Goal: Information Seeking & Learning: Learn about a topic

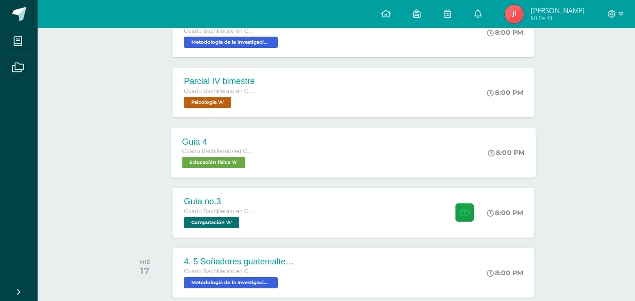
scroll to position [469, 0]
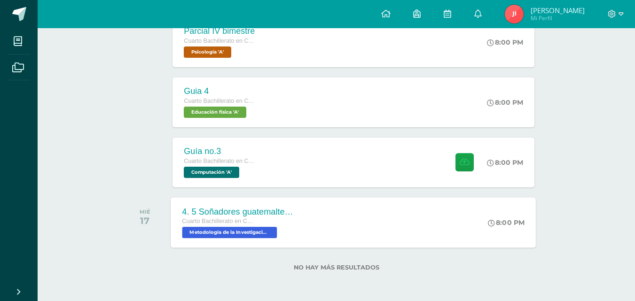
click at [339, 219] on div "4. 5 Soñadores guatemaltecos Cuarto Bachillerato en Ciencias Biológicas Bach. C…" at bounding box center [353, 222] width 365 height 50
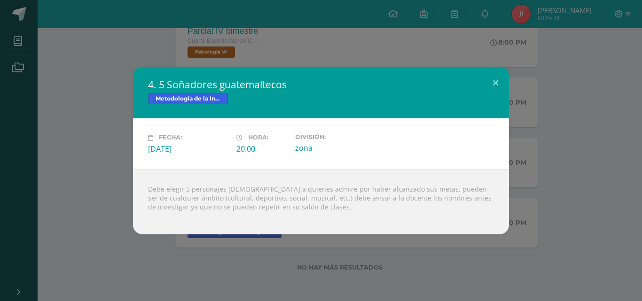
click at [119, 103] on div "4. 5 Soñadores guatemaltecos Metodología de la Investigación Fecha: [DATE] Hora…" at bounding box center [321, 150] width 634 height 167
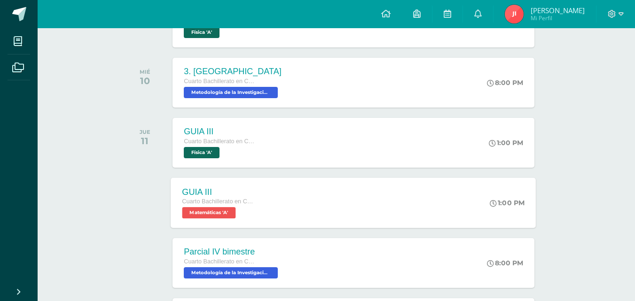
scroll to position [140, 0]
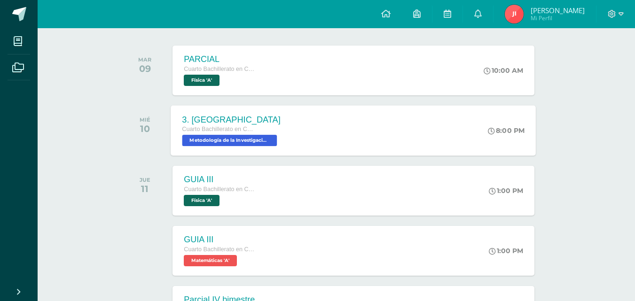
click at [282, 141] on div "3. Nawal Cuarto Bachillerato en Ciencias Biológicas Bach. CCLL en Ciencias Biol…" at bounding box center [231, 130] width 121 height 50
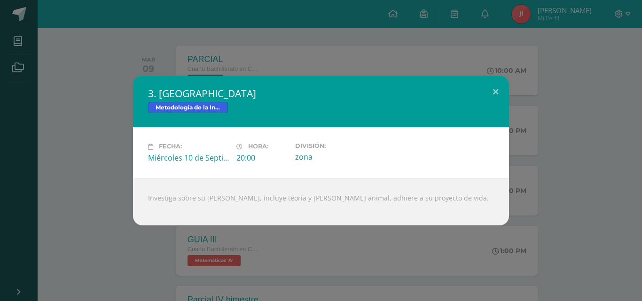
click at [192, 196] on div "Investiga sobre su nawal, incluye teoría y nawal animal, adhiere a su proyecto …" at bounding box center [321, 201] width 376 height 47
drag, startPoint x: 431, startPoint y: 230, endPoint x: 325, endPoint y: 197, distance: 111.1
click at [326, 197] on div "3. Nawal Metodología de la Investigación Fecha: Miércoles 10 de Septiembre Hora…" at bounding box center [321, 150] width 642 height 301
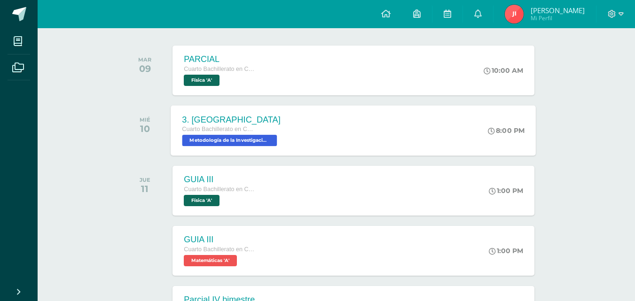
click at [225, 135] on span "Metodología de la Investigación 'A'" at bounding box center [229, 140] width 95 height 11
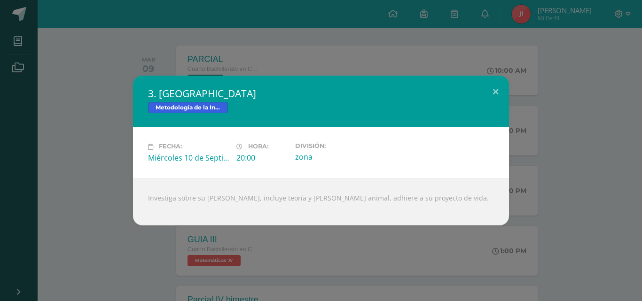
click at [581, 224] on div "3. Nawal Metodología de la Investigación Fecha: Miércoles 10 de Septiembre Hora…" at bounding box center [321, 150] width 634 height 149
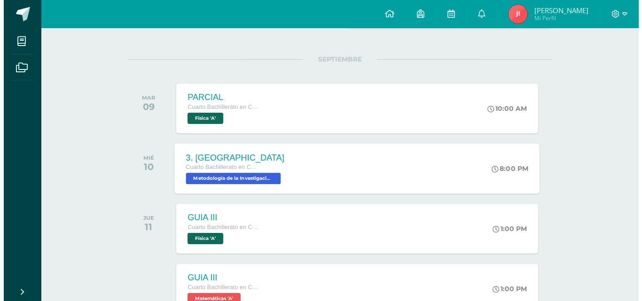
scroll to position [235, 0]
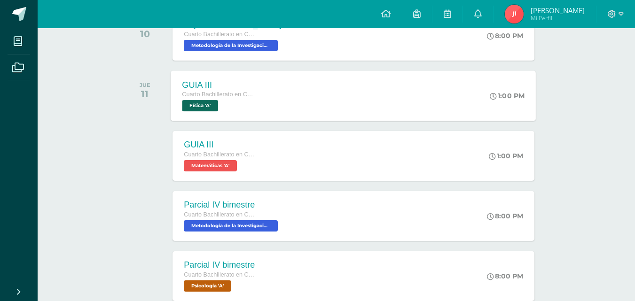
click at [257, 115] on div "GUIA III Cuarto Bachillerato en Ciencias Biológicas [PERSON_NAME]. CCLL en Cien…" at bounding box center [218, 95] width 94 height 50
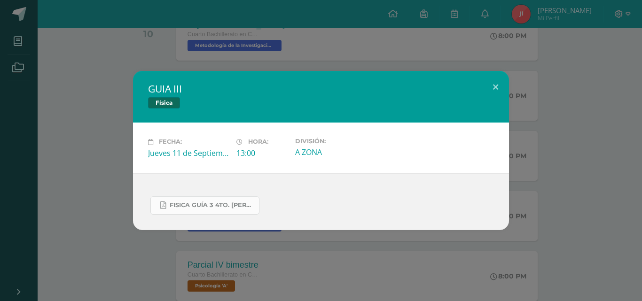
click at [243, 201] on link "FISICA GUÍA 3 4TO. BACH.docx.pdf" at bounding box center [204, 205] width 109 height 18
click at [51, 64] on div "GUIA III Física Fecha: Jueves 11 de Septiembre Hora: 13:00 División: A ZONA" at bounding box center [321, 150] width 642 height 301
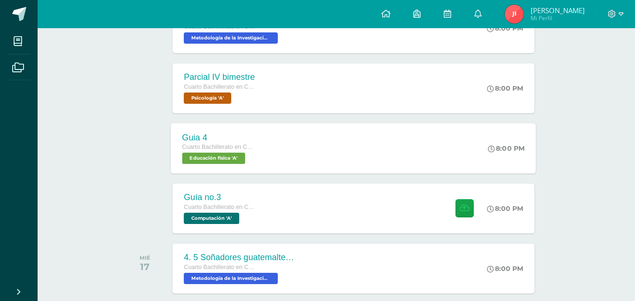
scroll to position [469, 0]
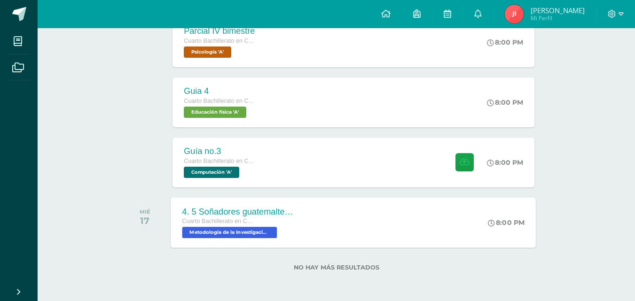
click at [261, 222] on div "Cuarto Bachillerato en Ciencias Biológicas Bach. CCLL en Ciencias Biológicas" at bounding box center [239, 222] width 114 height 10
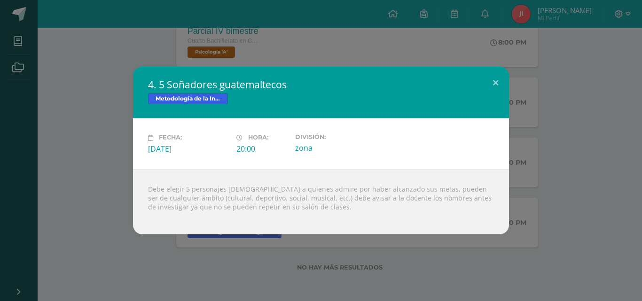
click at [517, 282] on div "4. 5 Soñadores guatemaltecos Metodología de la Investigación Fecha: Miércoles 1…" at bounding box center [321, 150] width 642 height 301
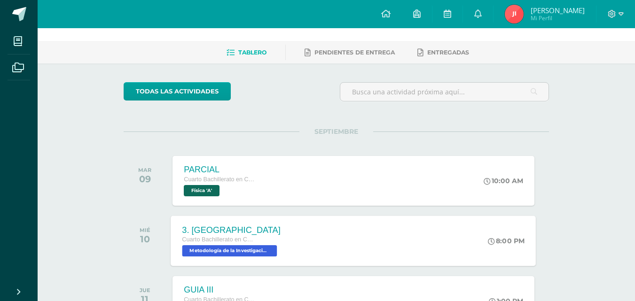
scroll to position [0, 0]
